Goal: Transaction & Acquisition: Download file/media

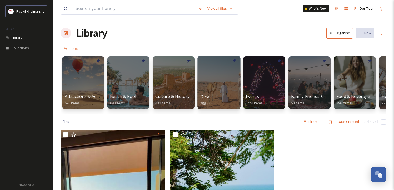
click at [213, 71] on div at bounding box center [218, 83] width 43 height 54
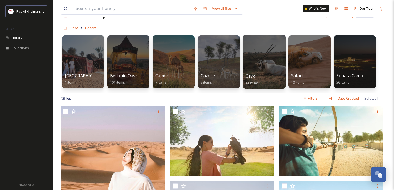
scroll to position [30, 0]
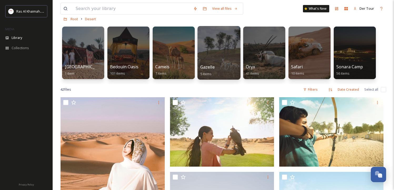
click at [233, 51] on div at bounding box center [218, 53] width 43 height 54
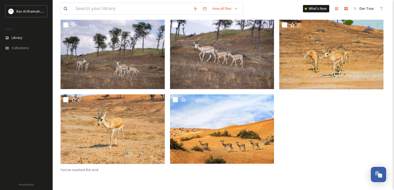
scroll to position [53, 0]
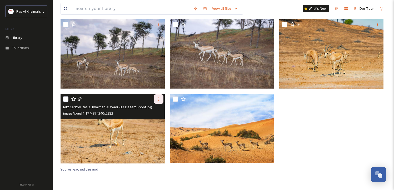
click at [156, 99] on div at bounding box center [158, 99] width 9 height 9
click at [154, 118] on div "Download" at bounding box center [152, 121] width 21 height 10
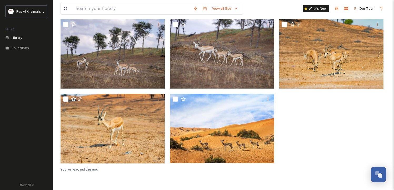
click at [372, 117] on div at bounding box center [332, 92] width 107 height 147
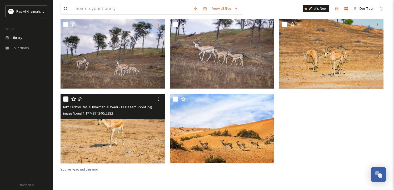
click at [111, 129] on img at bounding box center [113, 129] width 104 height 70
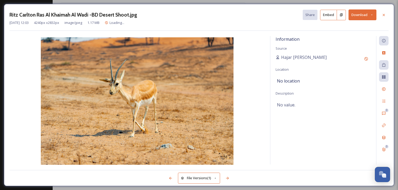
click at [367, 14] on button "Download" at bounding box center [363, 14] width 28 height 11
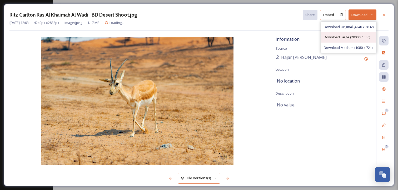
click at [362, 33] on div "Download Large (2000 x 1336)" at bounding box center [348, 37] width 55 height 10
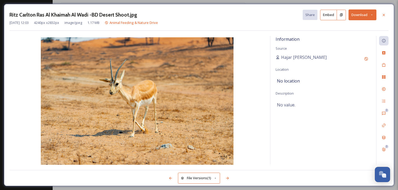
click at [37, 4] on div "Ritz Carlton Ras Al Khaimah Al Wadi -BD Desert Shoot.jpg Share Embed Download […" at bounding box center [199, 95] width 398 height 190
click at [385, 13] on icon at bounding box center [384, 15] width 4 height 4
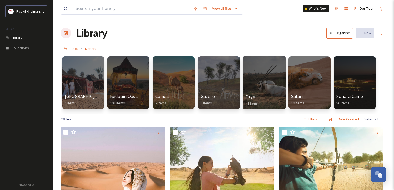
click at [271, 77] on div at bounding box center [264, 83] width 43 height 54
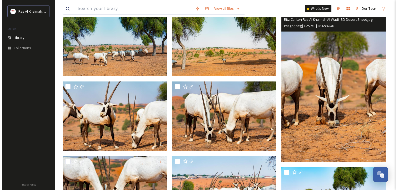
scroll to position [474, 0]
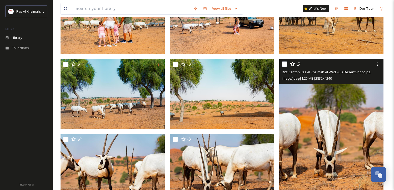
click at [339, 132] on img at bounding box center [331, 137] width 104 height 156
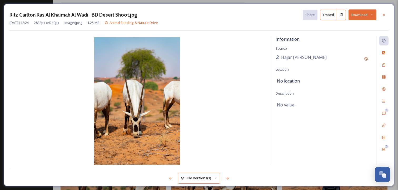
click at [360, 17] on button "Download" at bounding box center [363, 14] width 28 height 11
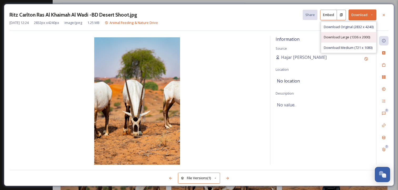
click at [344, 37] on span "Download Large (1336 x 2000)" at bounding box center [347, 37] width 46 height 5
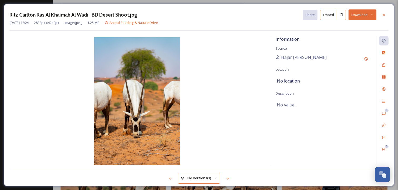
click at [374, 12] on button "Download" at bounding box center [363, 14] width 28 height 11
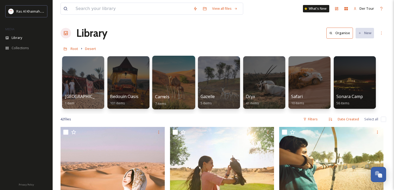
click at [171, 77] on div at bounding box center [173, 83] width 43 height 54
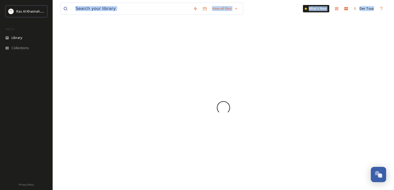
click at [171, 77] on div at bounding box center [224, 107] width 326 height 165
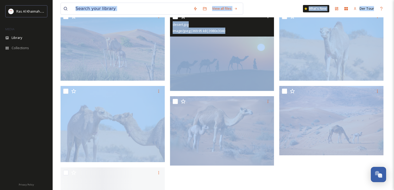
scroll to position [79, 0]
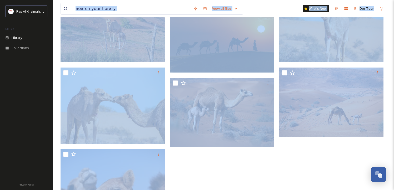
click at [332, 165] on div at bounding box center [332, 150] width 107 height 315
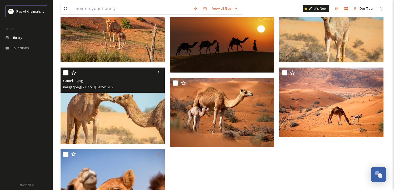
click at [132, 109] on img at bounding box center [113, 106] width 104 height 76
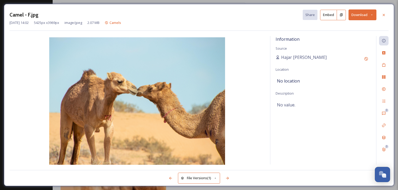
click at [359, 17] on button "Download" at bounding box center [363, 14] width 28 height 11
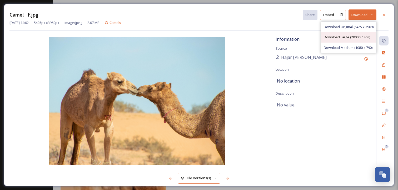
click at [353, 35] on span "Download Large (2000 x 1463)" at bounding box center [347, 37] width 46 height 5
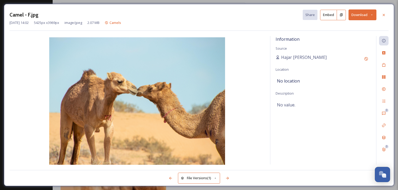
click at [369, 10] on button "Download" at bounding box center [363, 14] width 28 height 11
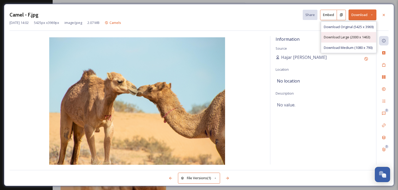
click at [333, 32] on div "Download Large (2000 x 1463)" at bounding box center [348, 37] width 55 height 10
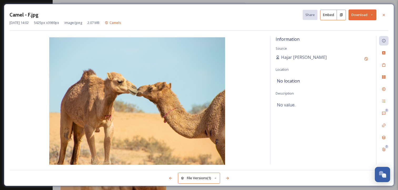
click at [47, 2] on div "Camel - F.jpg Share Embed Download [DATE] 14:02 5425 px x 3969 px image/jpeg 2.…" at bounding box center [199, 95] width 398 height 190
click at [382, 12] on div at bounding box center [383, 14] width 9 height 9
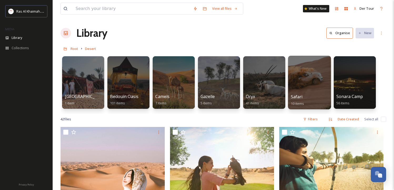
click at [311, 82] on div at bounding box center [309, 83] width 43 height 54
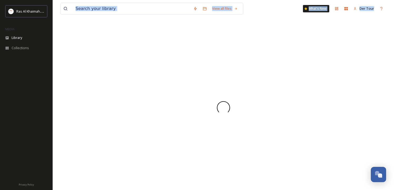
click at [311, 82] on div at bounding box center [224, 107] width 326 height 165
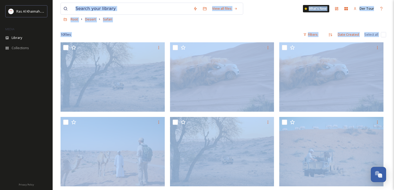
scroll to position [105, 0]
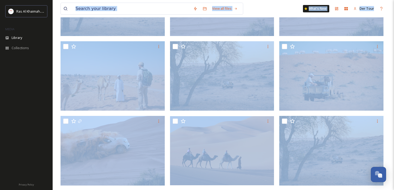
click at [385, 97] on div at bounding box center [332, 115] width 107 height 297
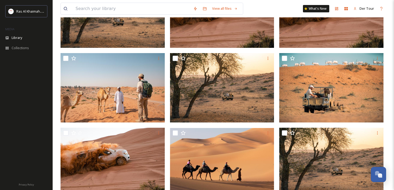
scroll to position [106, 0]
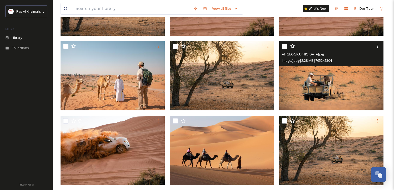
click at [359, 97] on img at bounding box center [331, 75] width 104 height 69
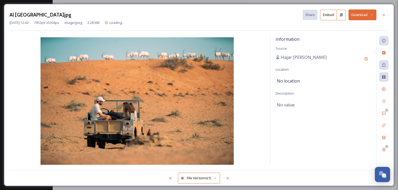
click at [361, 12] on button "Download" at bounding box center [363, 14] width 28 height 11
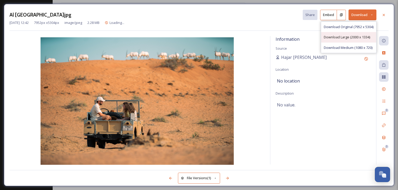
click at [362, 33] on div "Download Large (2000 x 1334)" at bounding box center [348, 37] width 55 height 10
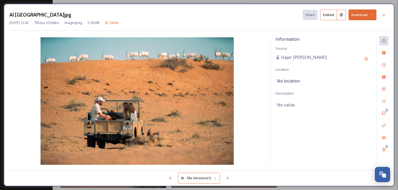
click at [363, 14] on button "Download" at bounding box center [363, 14] width 28 height 11
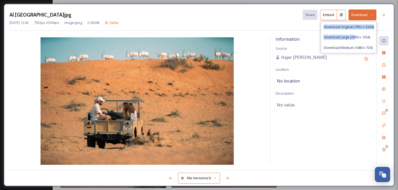
drag, startPoint x: 354, startPoint y: 33, endPoint x: 366, endPoint y: 17, distance: 20.5
click at [366, 17] on div "Download Download Original (7952 x 5304) Download Large (2000 x 1334) Download …" at bounding box center [363, 14] width 28 height 11
drag, startPoint x: 366, startPoint y: 17, endPoint x: 356, endPoint y: 37, distance: 22.5
click at [356, 37] on span "Download Large (2000 x 1334)" at bounding box center [347, 37] width 46 height 5
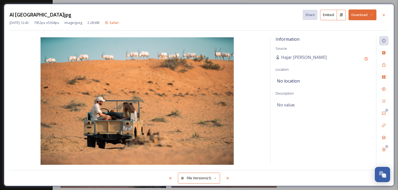
click at [372, 13] on icon at bounding box center [371, 14] width 3 height 3
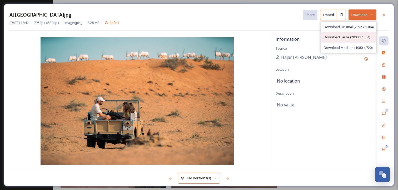
click at [358, 39] on span "Download Large (2000 x 1334)" at bounding box center [347, 37] width 46 height 5
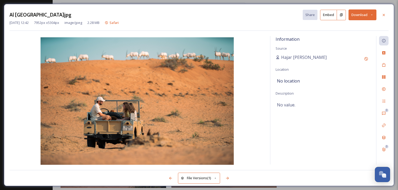
click at [252, 9] on div "Al Wadi Desert.jpg Share Embed Download [DATE] 12:42 7952 px x 5304 px image/jp…" at bounding box center [199, 95] width 390 height 182
click at [368, 14] on button "Download" at bounding box center [363, 14] width 28 height 11
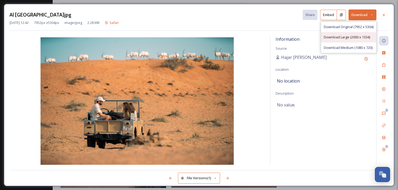
click at [367, 35] on span "Download Large (2000 x 1334)" at bounding box center [347, 37] width 46 height 5
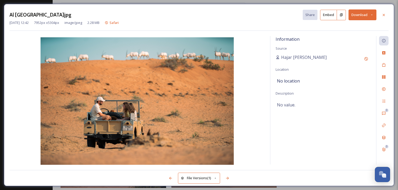
click at [373, 13] on button "Download" at bounding box center [363, 14] width 28 height 11
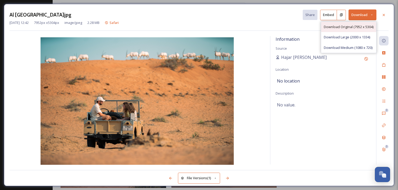
click at [365, 28] on span "Download Original (7952 x 5304)" at bounding box center [349, 26] width 50 height 5
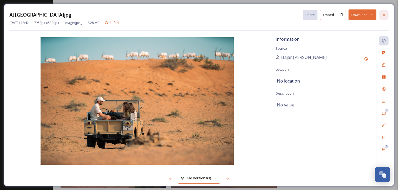
click at [382, 14] on icon at bounding box center [384, 15] width 4 height 4
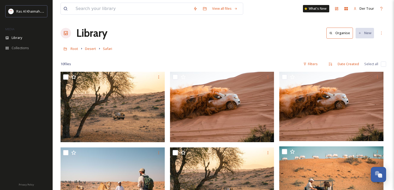
click at [247, 31] on div "Library Organise New" at bounding box center [224, 33] width 326 height 16
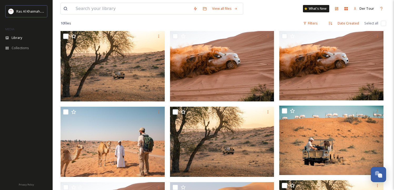
scroll to position [79, 0]
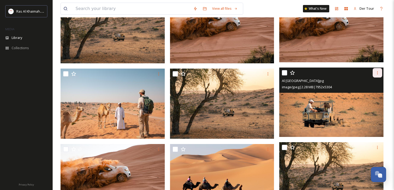
click at [378, 75] on icon at bounding box center [377, 73] width 4 height 4
click at [377, 91] on div "Download" at bounding box center [371, 95] width 21 height 10
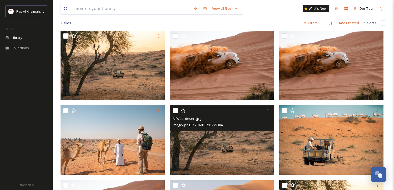
scroll to position [0, 0]
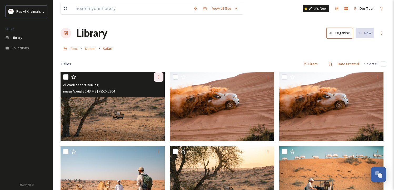
click at [157, 78] on icon at bounding box center [159, 77] width 4 height 4
click at [155, 100] on span "Download" at bounding box center [153, 98] width 16 height 5
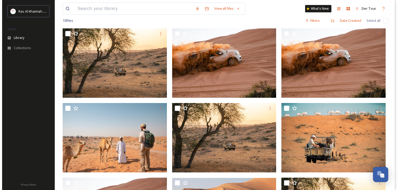
scroll to position [53, 0]
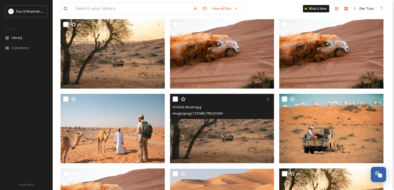
click at [198, 133] on img at bounding box center [222, 128] width 104 height 69
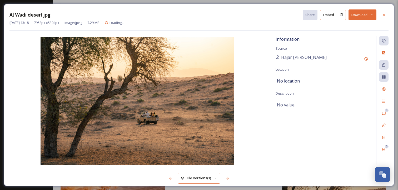
click at [222, 178] on div at bounding box center [304, 178] width 168 height 9
click at [223, 178] on div at bounding box center [227, 178] width 9 height 9
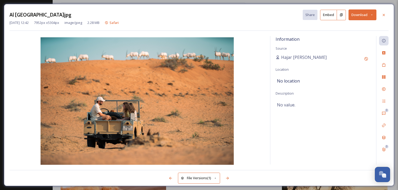
click at [368, 13] on button "Download" at bounding box center [363, 14] width 28 height 11
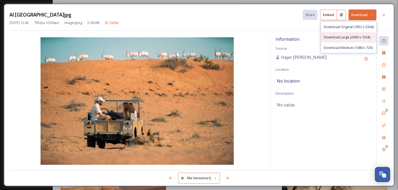
click at [363, 35] on span "Download Large (2000 x 1334)" at bounding box center [347, 37] width 46 height 5
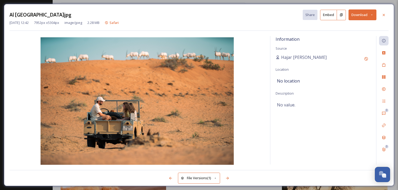
click at [355, 13] on button "Download" at bounding box center [363, 14] width 28 height 11
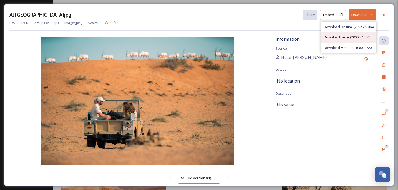
click at [333, 35] on span "Download Large (2000 x 1334)" at bounding box center [347, 37] width 46 height 5
